Goal: Task Accomplishment & Management: Manage account settings

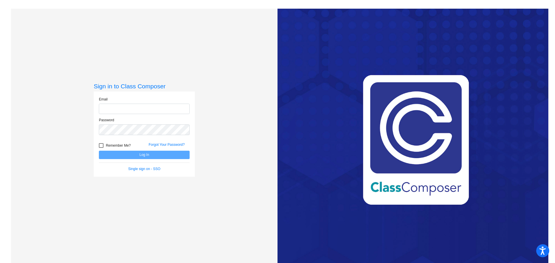
type input "kalfareh@ceres.k12.ca.us"
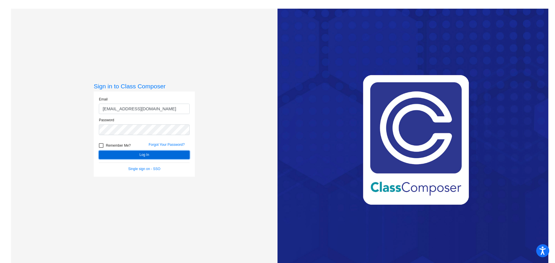
click at [110, 156] on button "Log In" at bounding box center [144, 155] width 91 height 8
click at [146, 170] on link "Single sign on - SSO" at bounding box center [144, 169] width 32 height 4
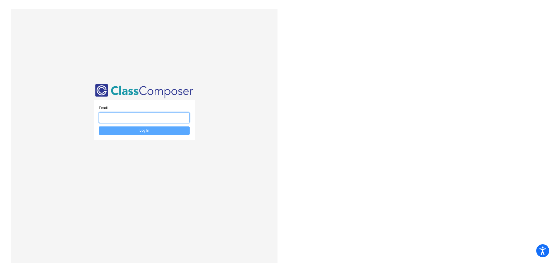
click at [158, 115] on input "email" at bounding box center [144, 117] width 91 height 11
type input "kalfareh@ceres.k12.ca.us"
click at [153, 133] on button "Log In" at bounding box center [144, 131] width 91 height 8
